Goal: Book appointment/travel/reservation

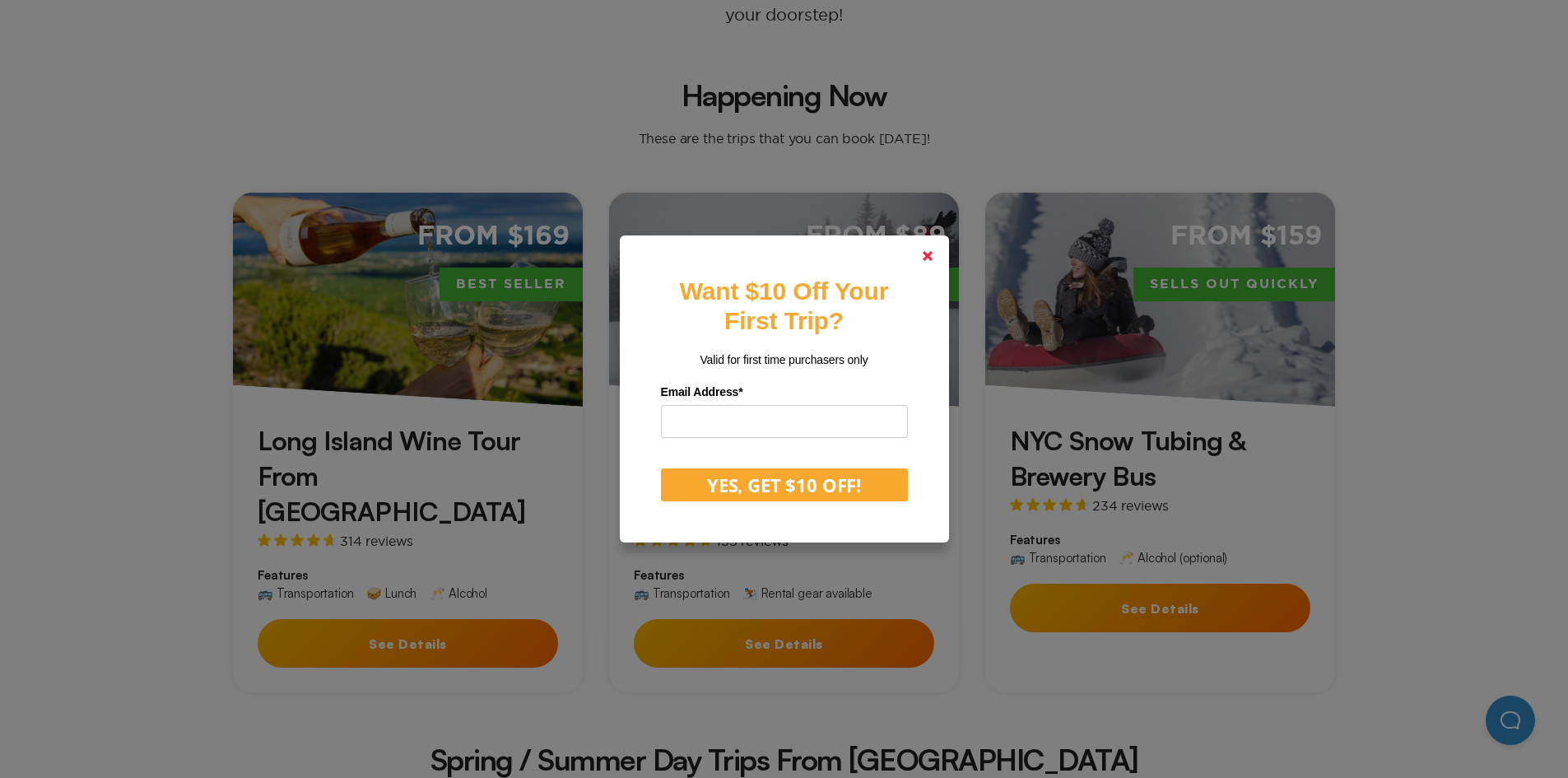
click at [933, 252] on polygon at bounding box center [928, 256] width 10 height 10
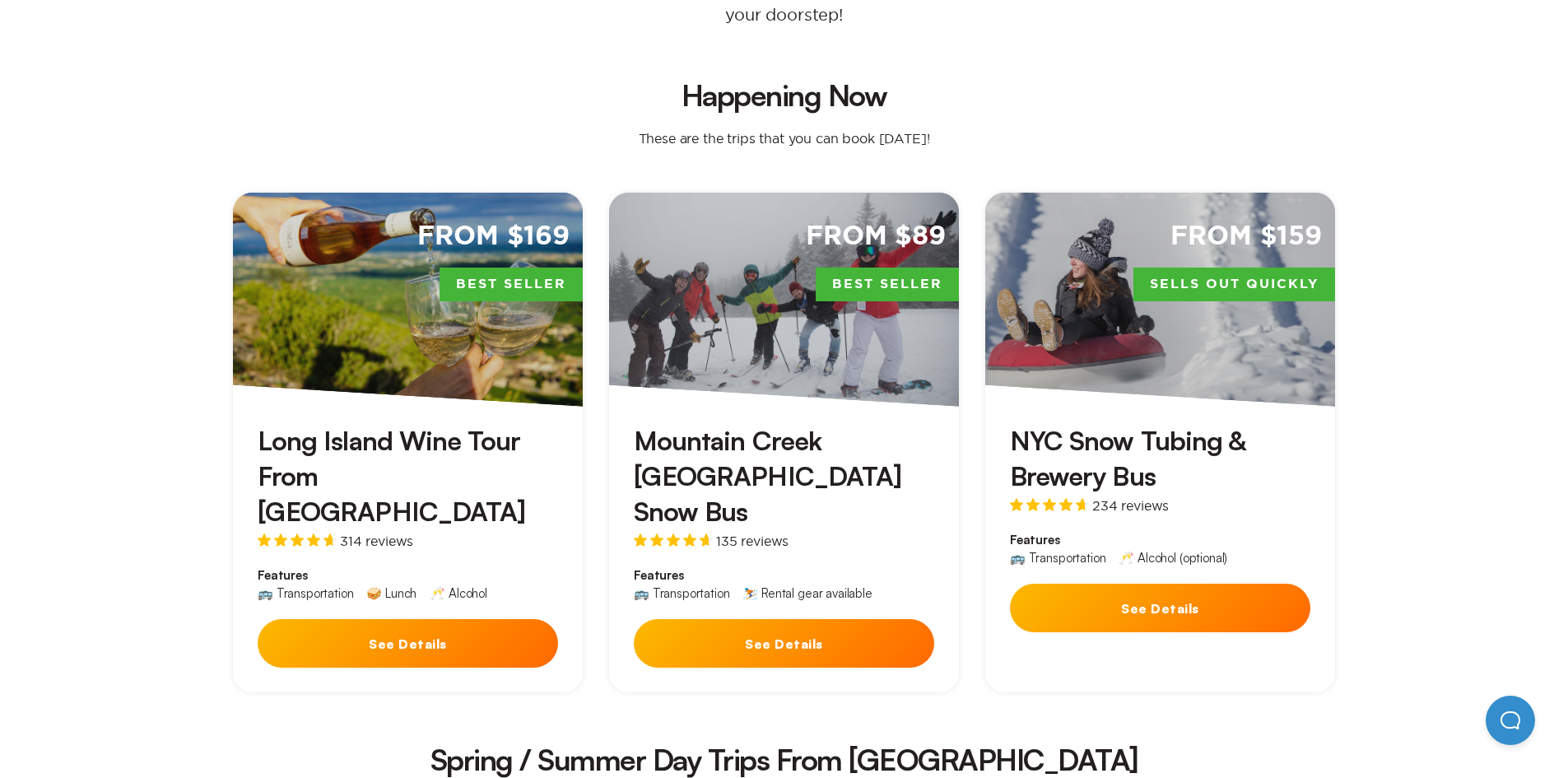
click at [399, 619] on button "See Details" at bounding box center [407, 643] width 300 height 49
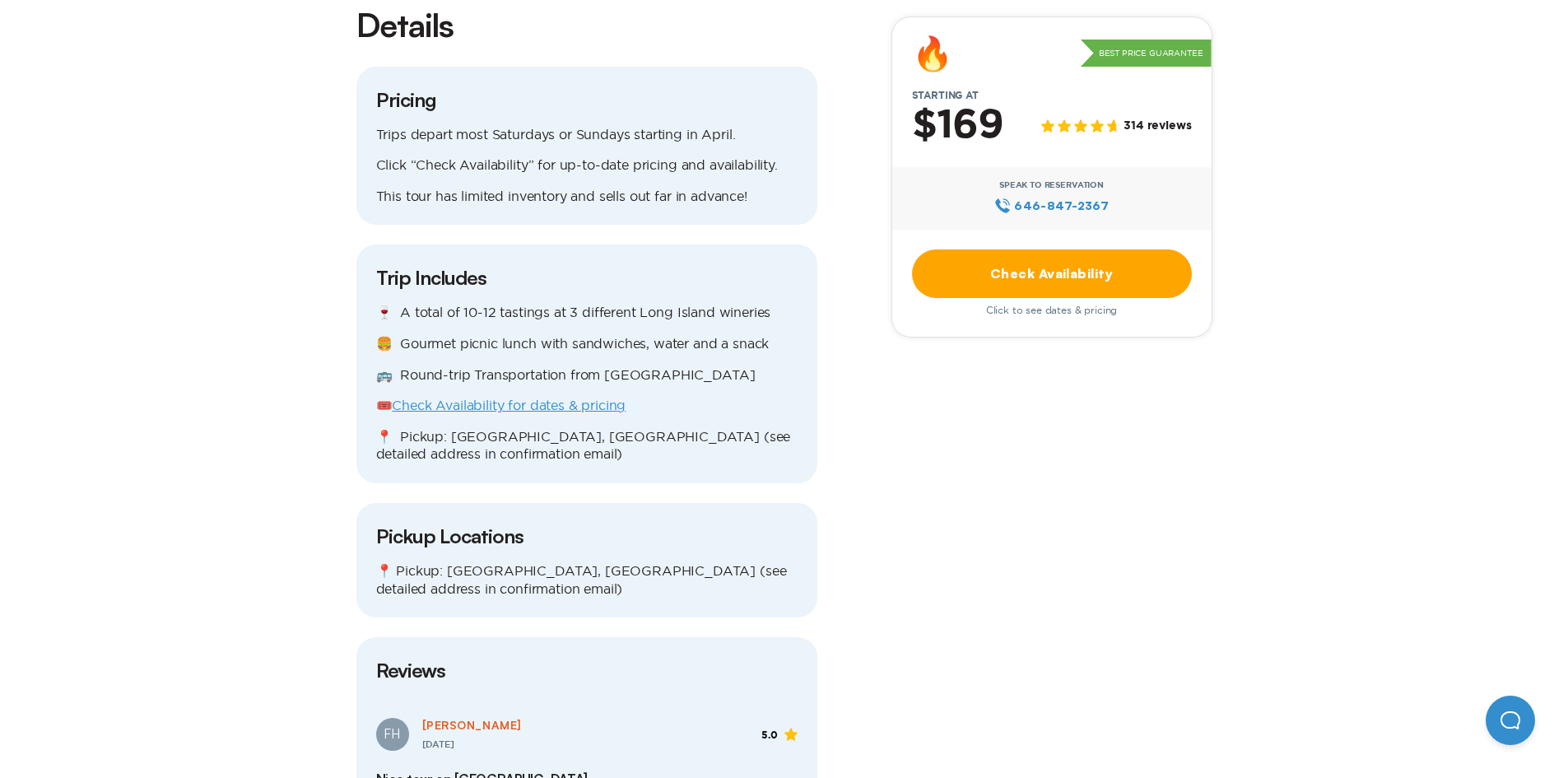
scroll to position [1564, 0]
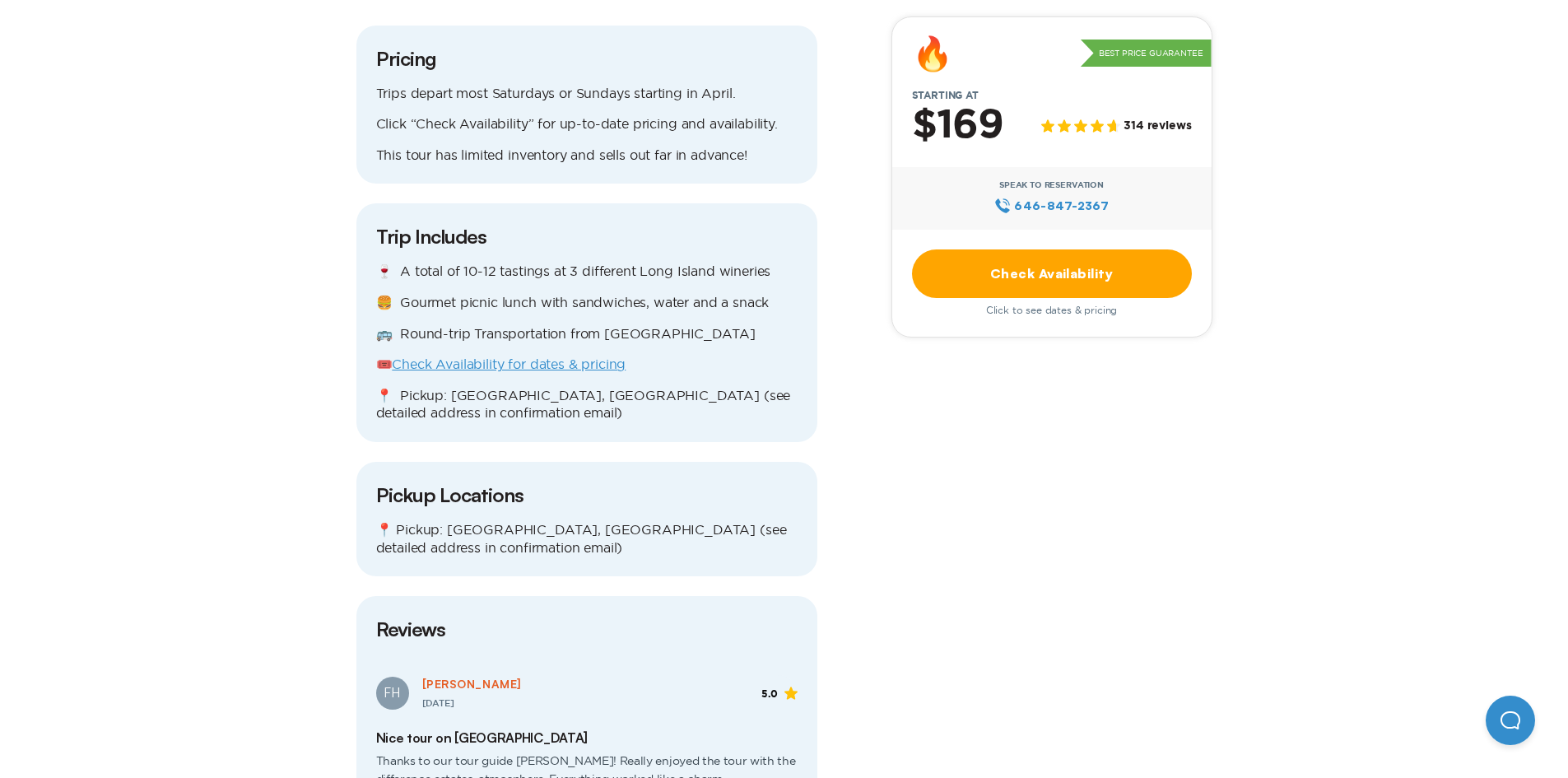
click at [597, 357] on link "Check Availability for dates & pricing" at bounding box center [508, 364] width 233 height 15
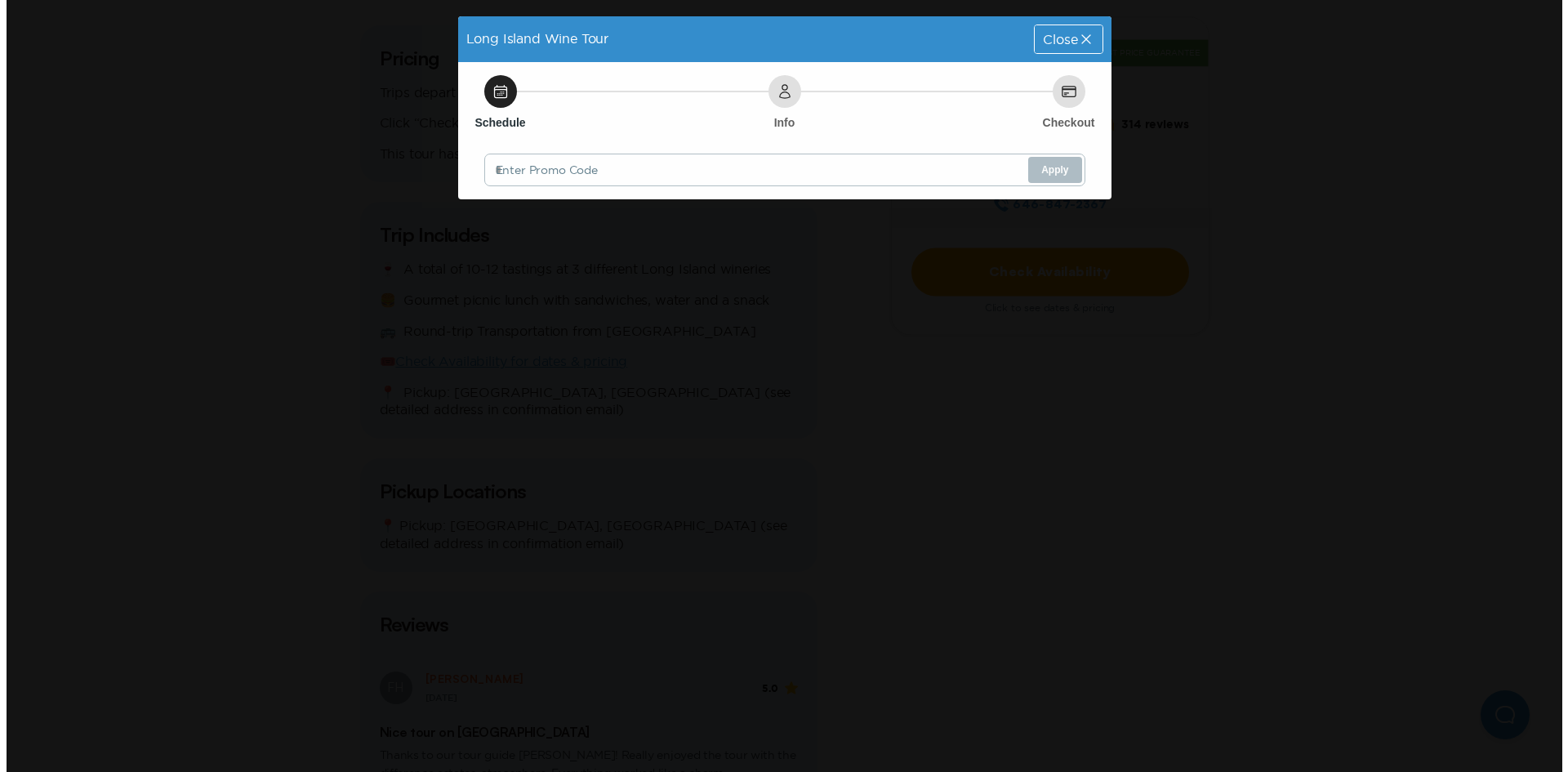
scroll to position [0, 0]
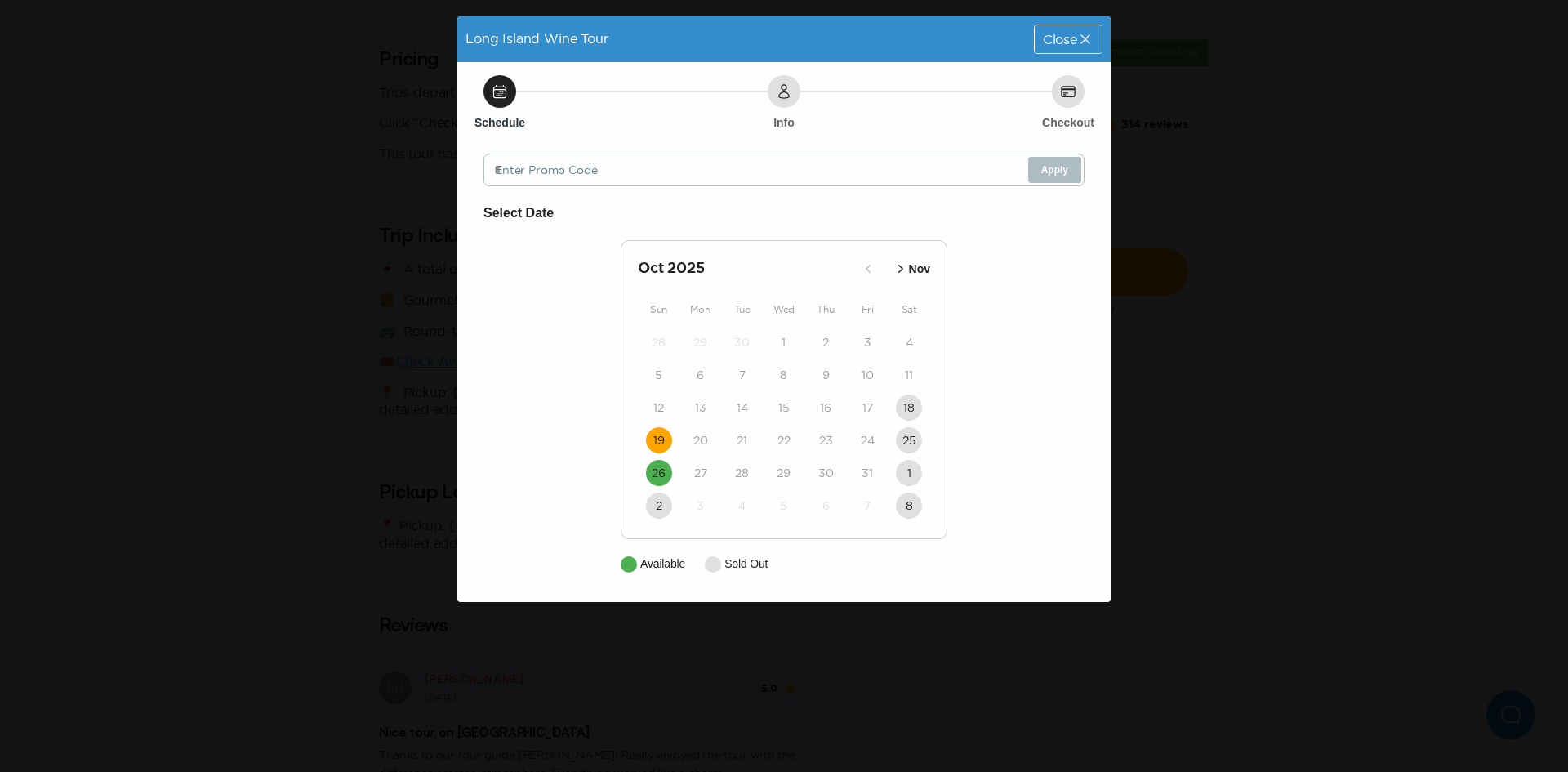
click at [653, 444] on time "19" at bounding box center [659, 440] width 11 height 16
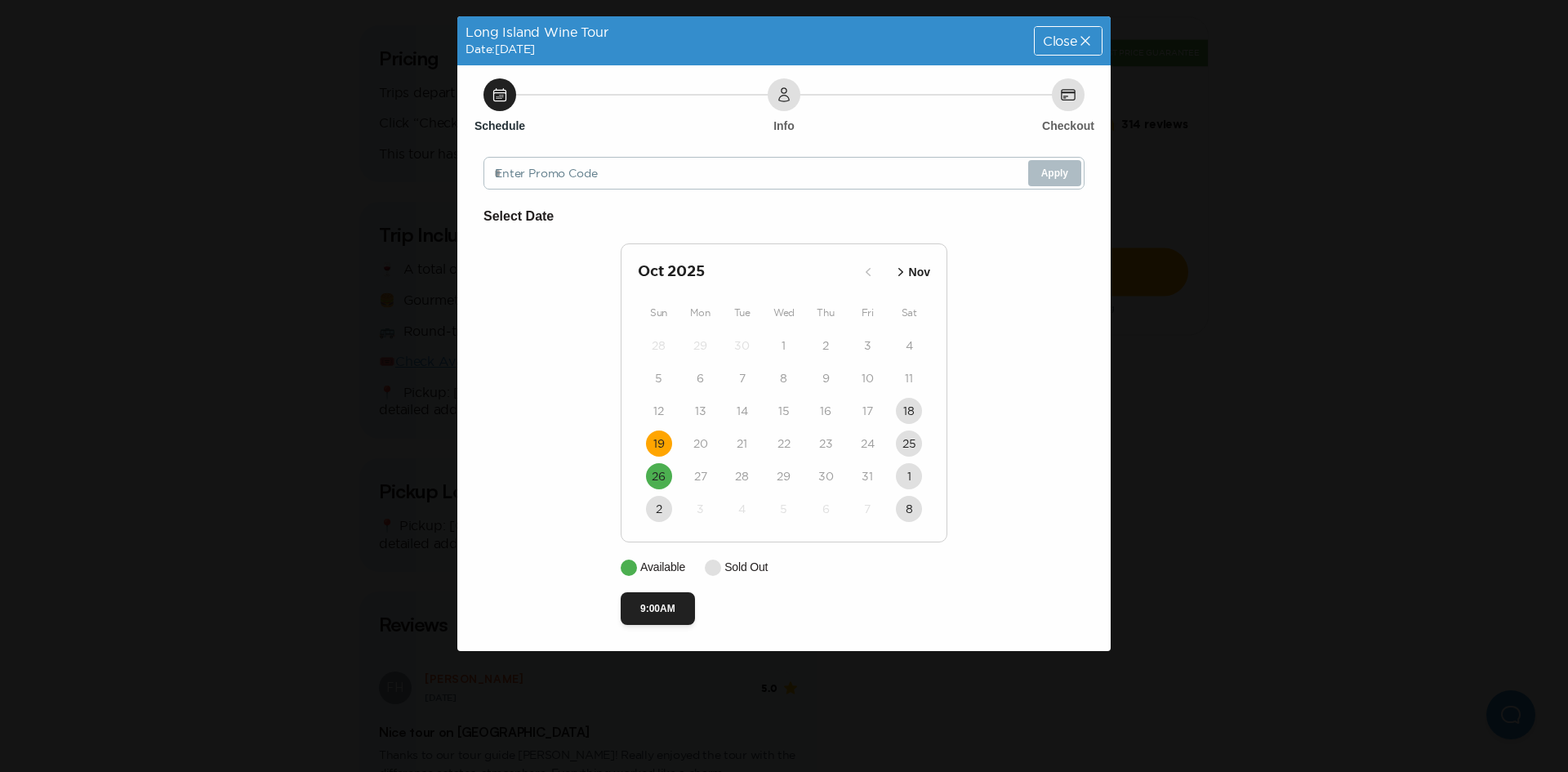
click at [665, 439] on button "19" at bounding box center [659, 443] width 26 height 26
click at [676, 618] on button "9:00AM" at bounding box center [658, 609] width 75 height 33
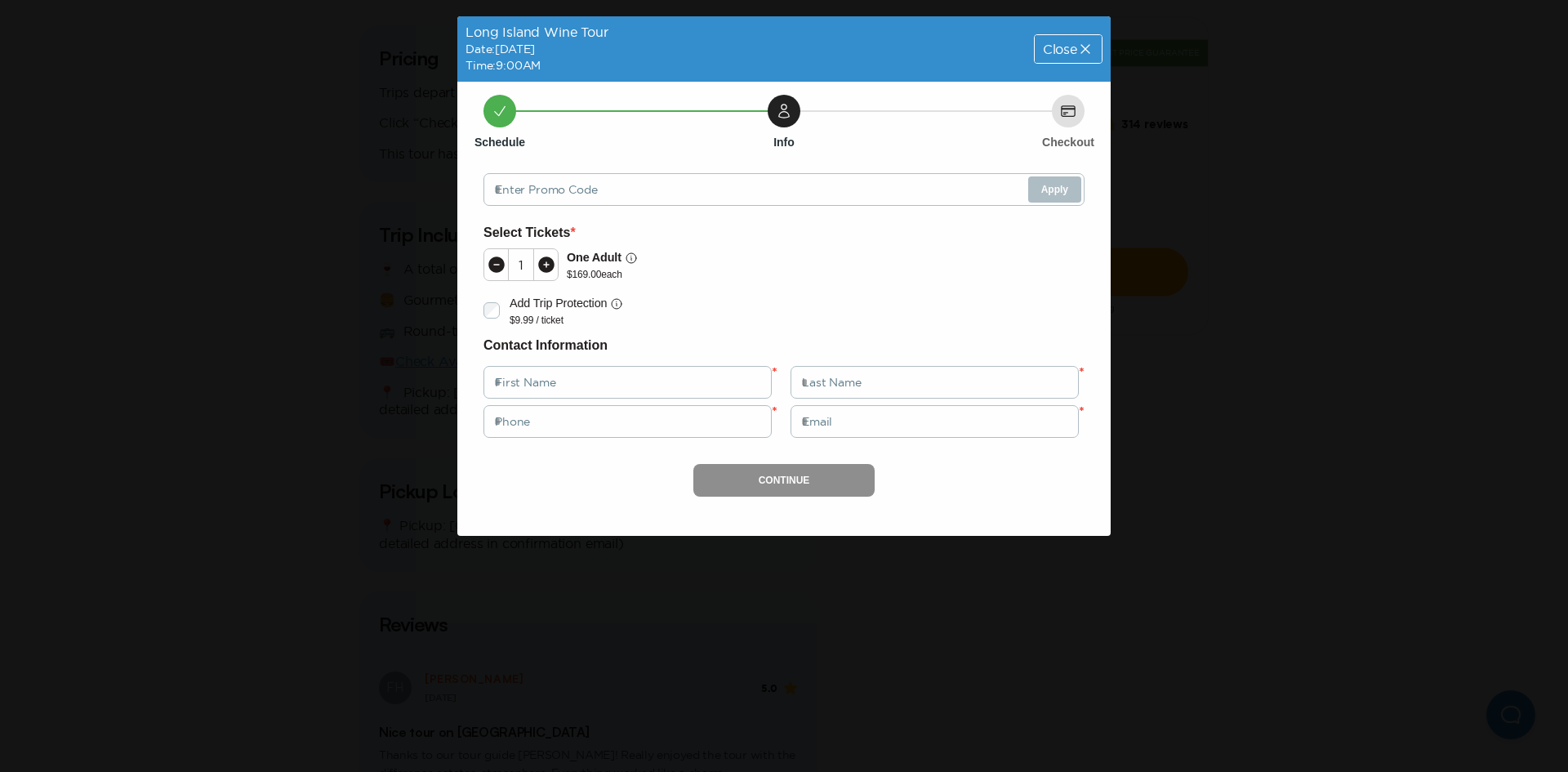
click at [1056, 53] on span "Close" at bounding box center [1060, 49] width 34 height 13
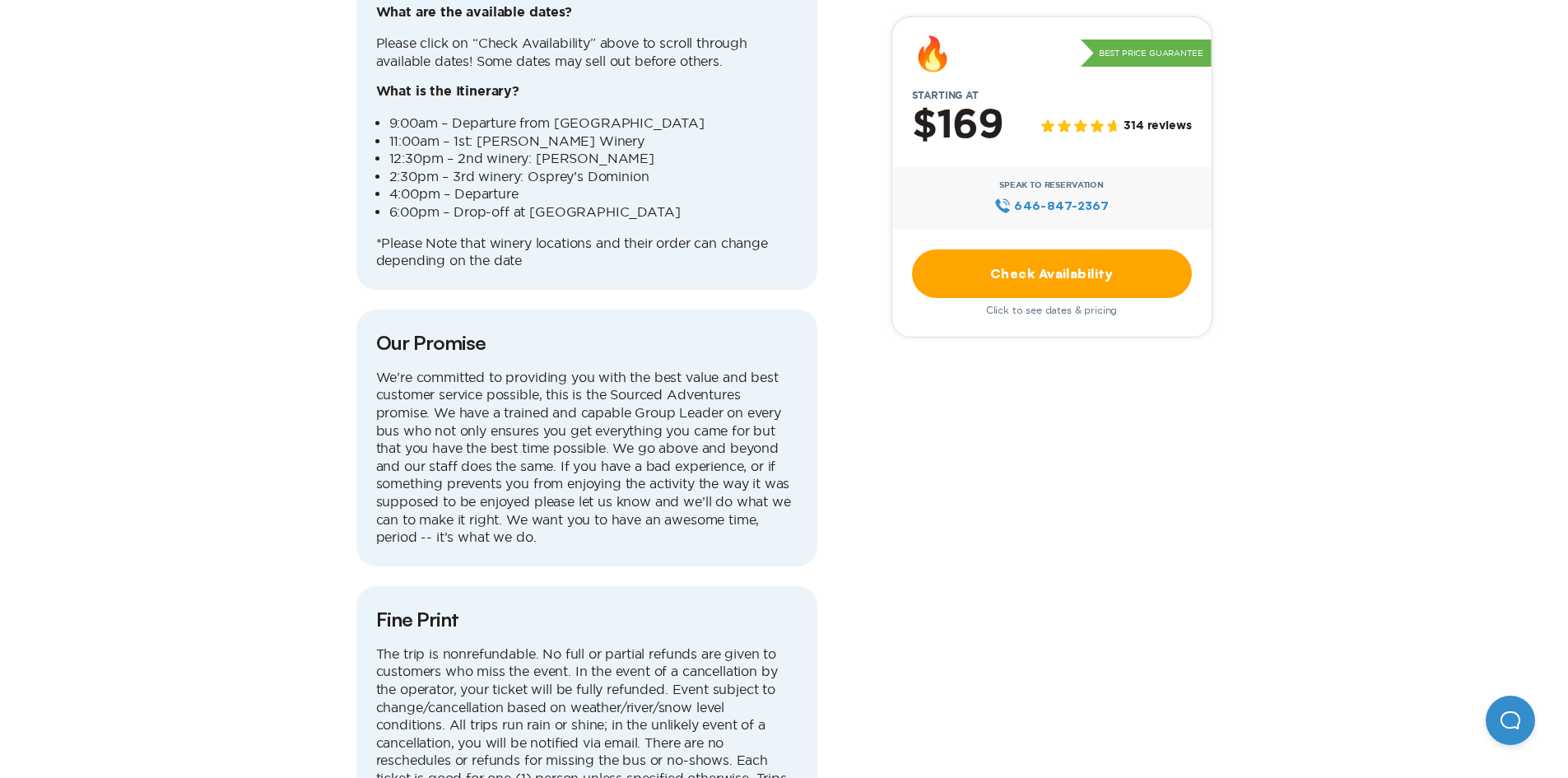
scroll to position [4693, 0]
